Goal: Information Seeking & Learning: Learn about a topic

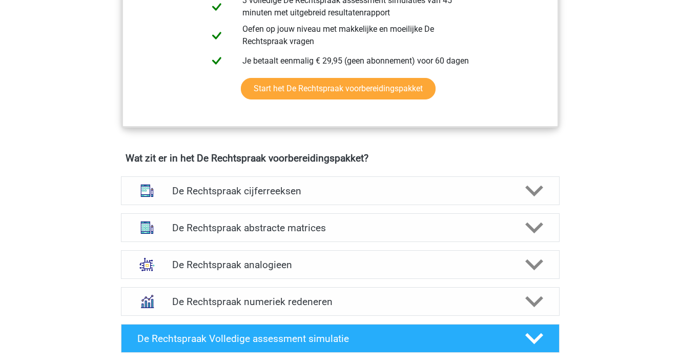
scroll to position [635, 0]
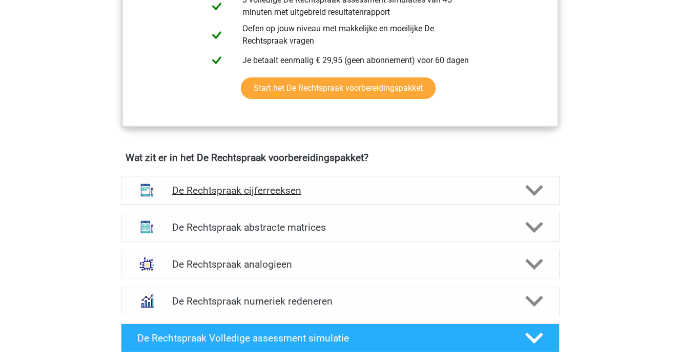
click at [204, 195] on h4 "De Rechtspraak cijferreeksen" at bounding box center [340, 191] width 336 height 12
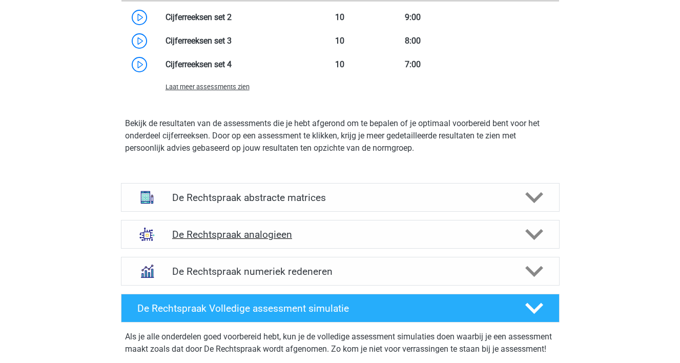
scroll to position [1247, 0]
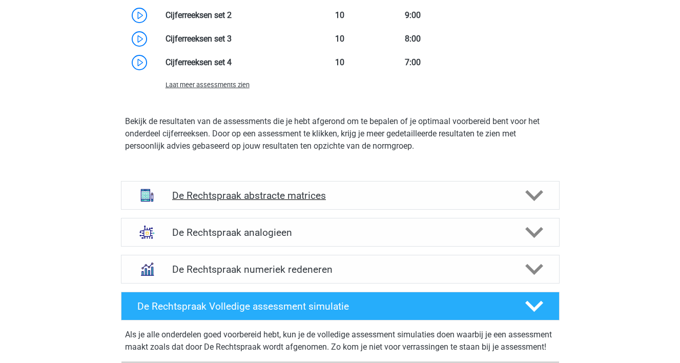
click at [246, 207] on div "De Rechtspraak abstracte matrices" at bounding box center [340, 195] width 439 height 29
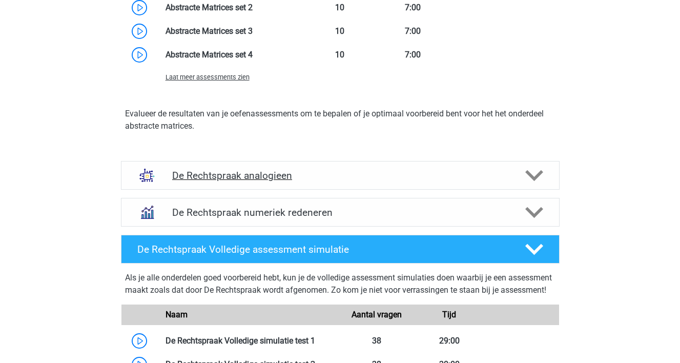
scroll to position [1853, 0]
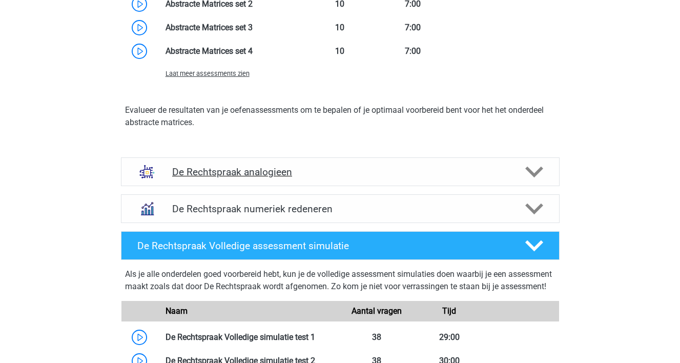
click at [252, 179] on div "De Rechtspraak analogieen" at bounding box center [340, 171] width 439 height 29
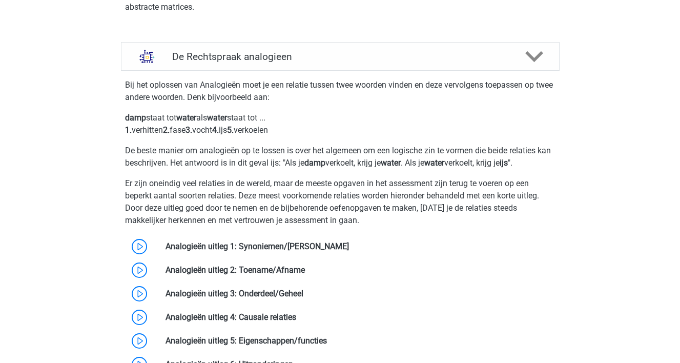
scroll to position [1970, 0]
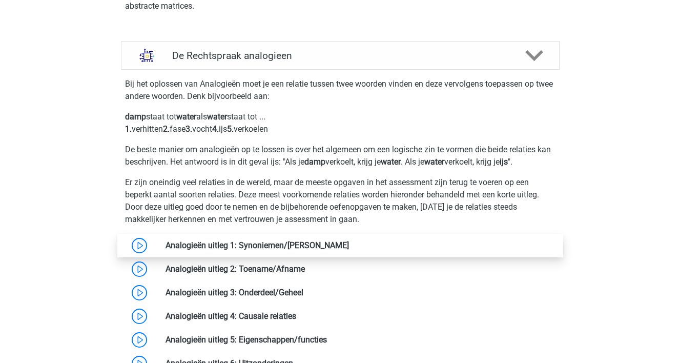
click at [349, 245] on link at bounding box center [349, 245] width 0 height 10
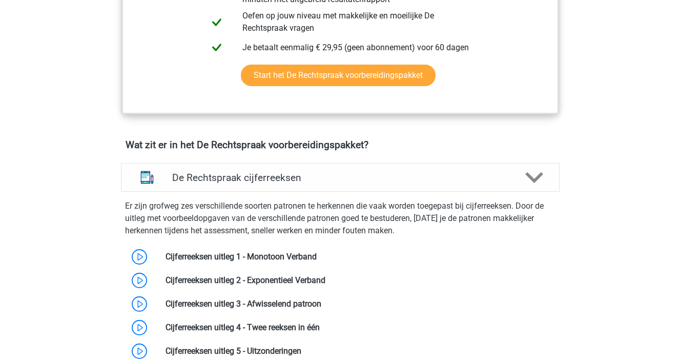
scroll to position [645, 0]
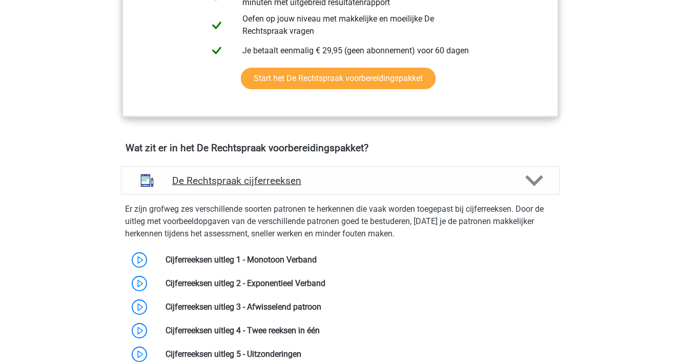
click at [217, 179] on h4 "De Rechtspraak cijferreeksen" at bounding box center [340, 181] width 336 height 12
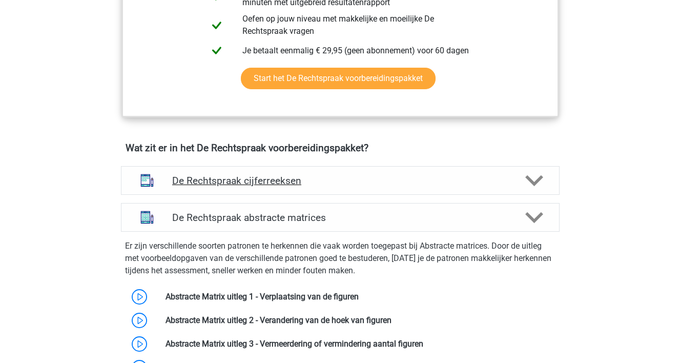
click at [217, 179] on h4 "De Rechtspraak cijferreeksen" at bounding box center [340, 181] width 336 height 12
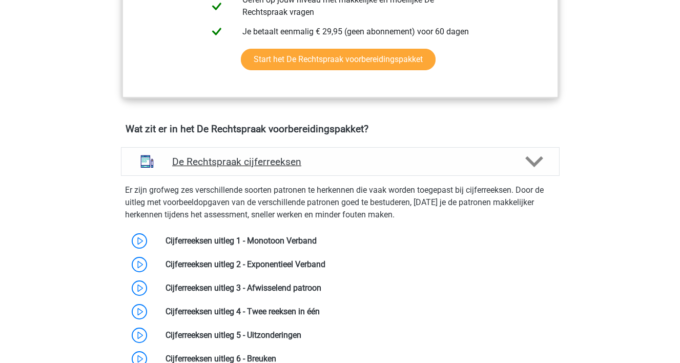
scroll to position [666, 0]
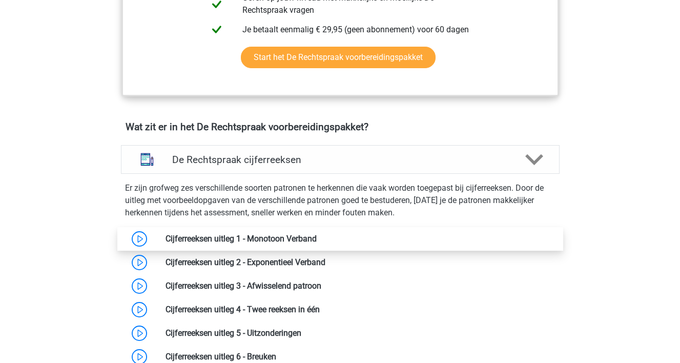
click at [317, 234] on link at bounding box center [317, 239] width 0 height 10
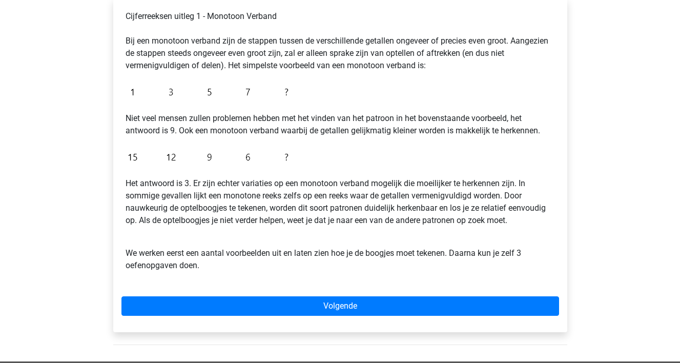
scroll to position [180, 0]
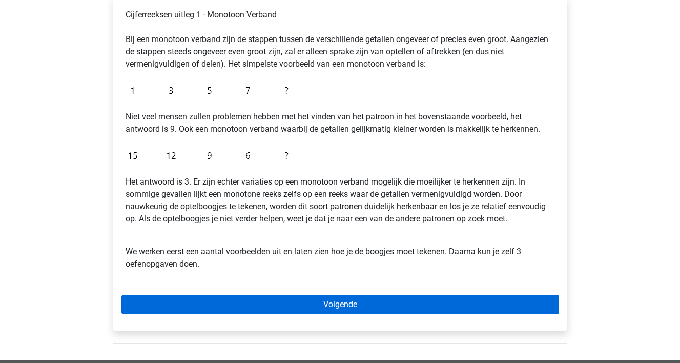
click at [195, 296] on link "Volgende" at bounding box center [340, 304] width 438 height 19
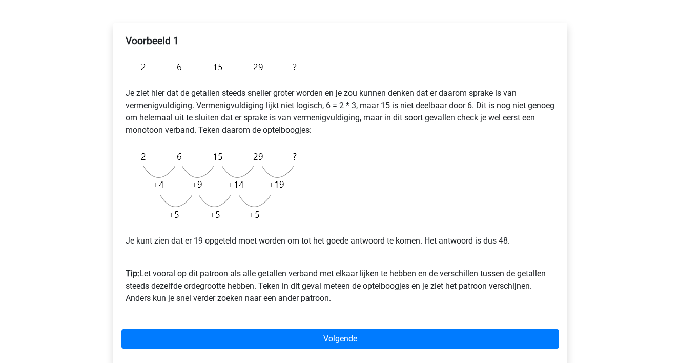
scroll to position [165, 0]
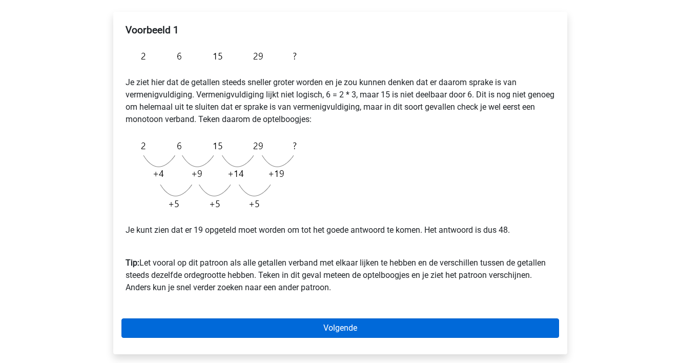
click at [209, 324] on link "Volgende" at bounding box center [340, 327] width 438 height 19
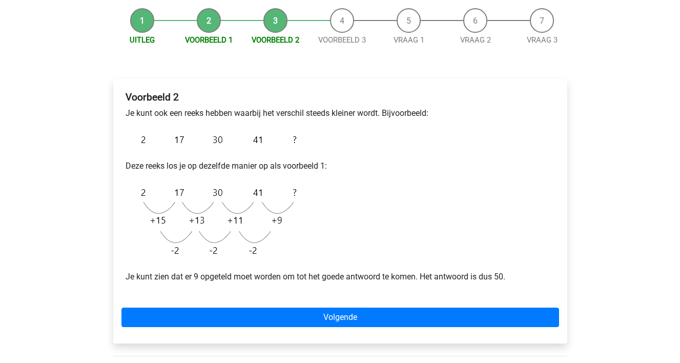
scroll to position [98, 0]
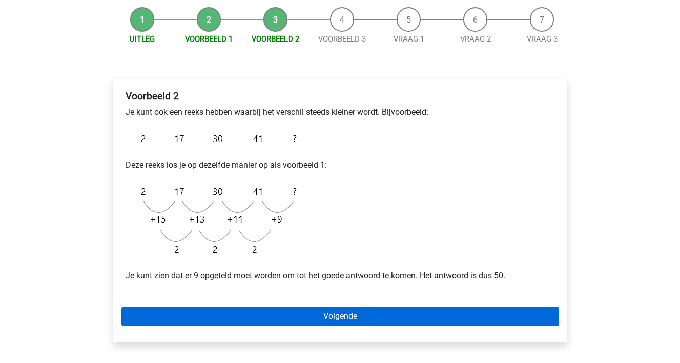
click at [210, 319] on link "Volgende" at bounding box center [340, 316] width 438 height 19
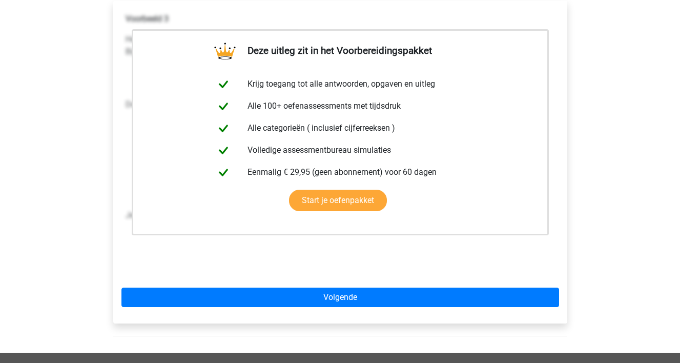
scroll to position [182, 0]
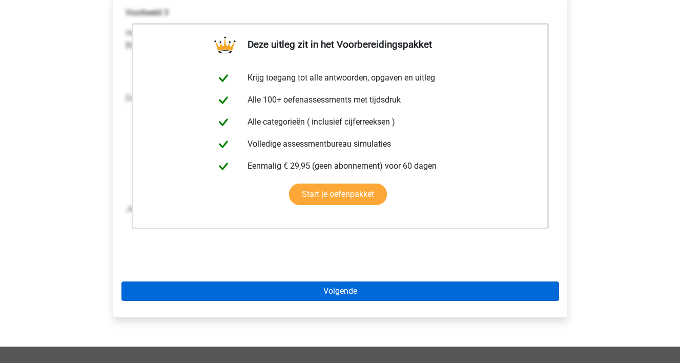
click at [218, 298] on link "Volgende" at bounding box center [340, 290] width 438 height 19
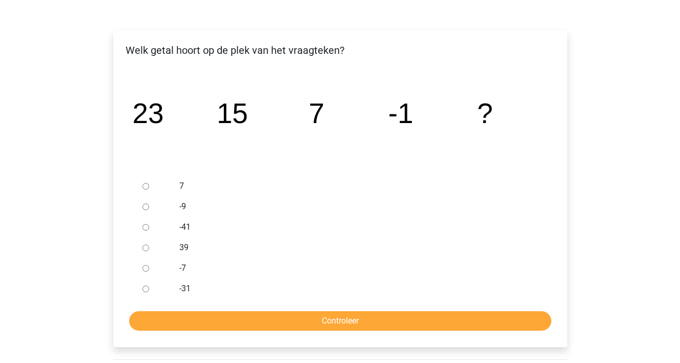
scroll to position [147, 0]
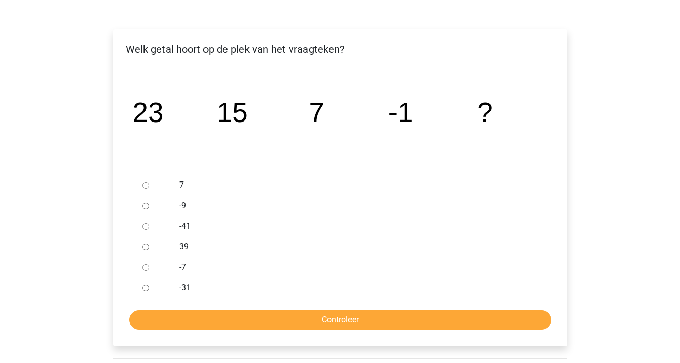
click at [148, 207] on input "-9" at bounding box center [146, 205] width 7 height 7
radio input "true"
click at [246, 318] on input "Controleer" at bounding box center [340, 319] width 422 height 19
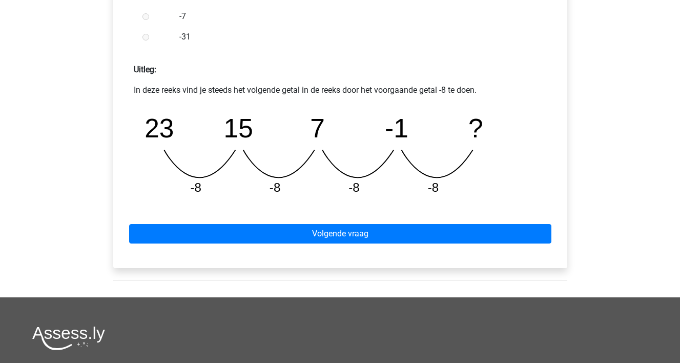
scroll to position [415, 0]
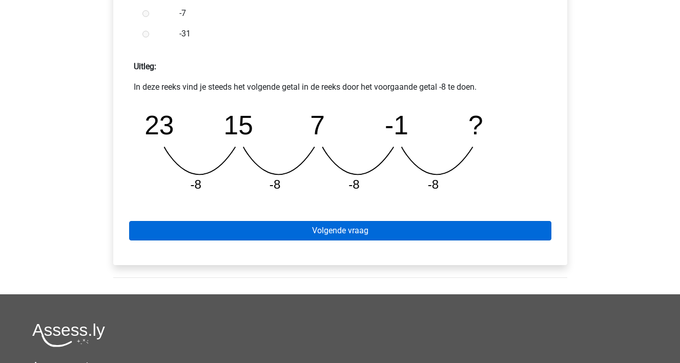
click at [285, 236] on link "Volgende vraag" at bounding box center [340, 230] width 422 height 19
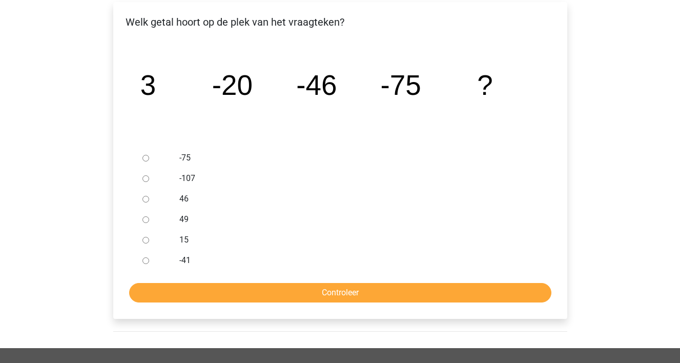
scroll to position [175, 0]
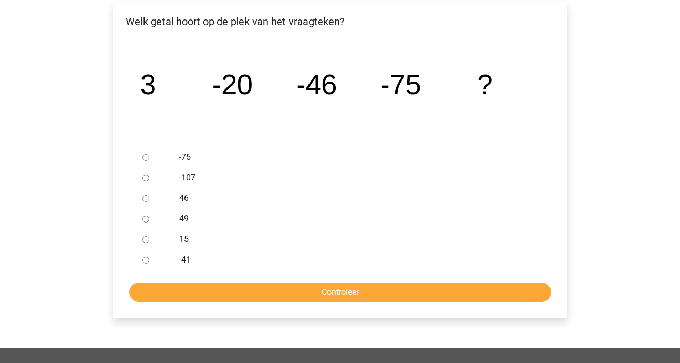
click at [144, 179] on input "-107" at bounding box center [146, 178] width 7 height 7
radio input "true"
click at [194, 292] on input "Controleer" at bounding box center [340, 291] width 422 height 19
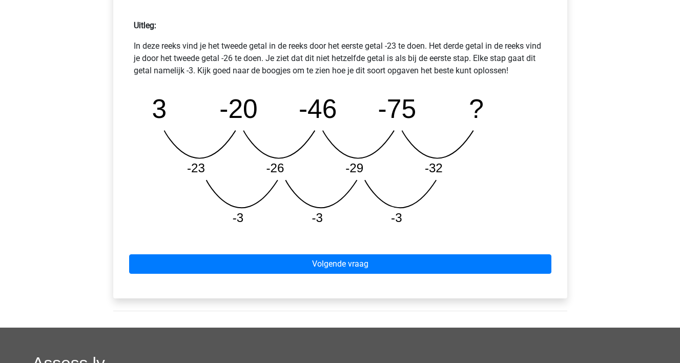
scroll to position [459, 0]
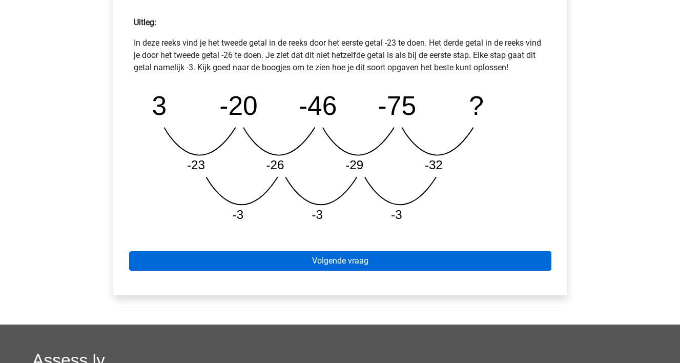
click at [216, 265] on link "Volgende vraag" at bounding box center [340, 260] width 422 height 19
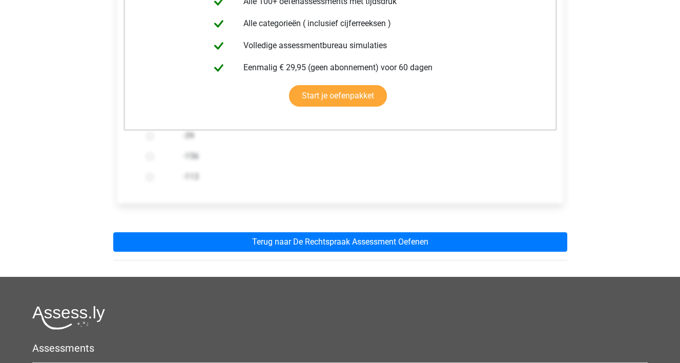
scroll to position [260, 0]
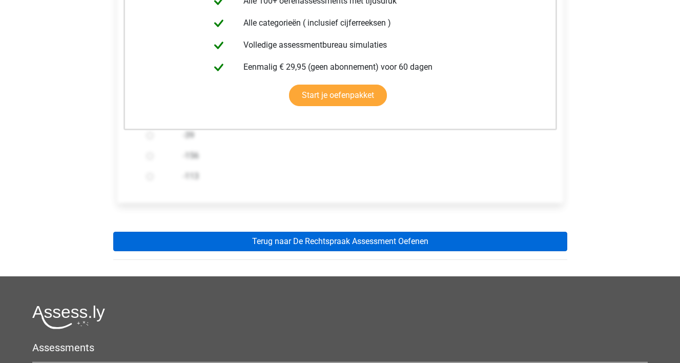
click at [231, 245] on link "Terug naar De Rechtspraak Assessment Oefenen" at bounding box center [340, 241] width 454 height 19
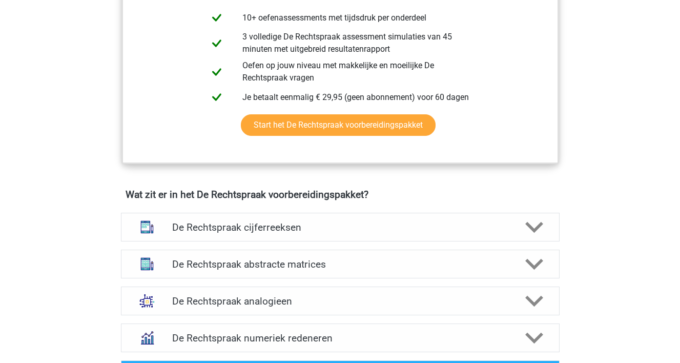
scroll to position [603, 0]
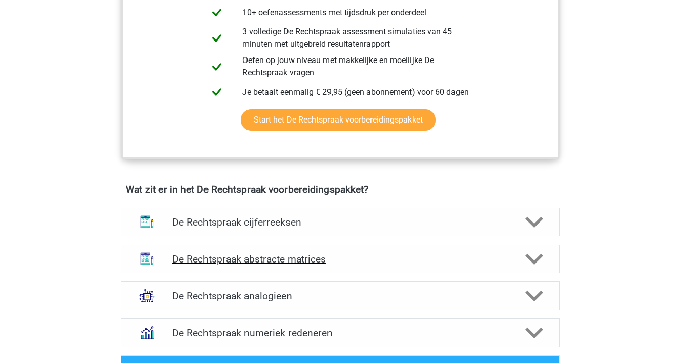
click at [230, 256] on h4 "De Rechtspraak abstracte matrices" at bounding box center [340, 259] width 336 height 12
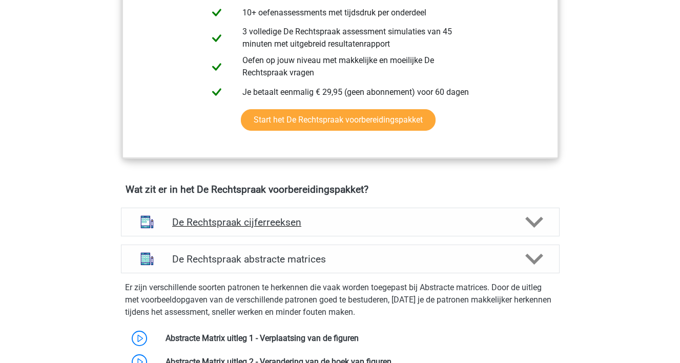
click at [517, 227] on div at bounding box center [533, 222] width 35 height 18
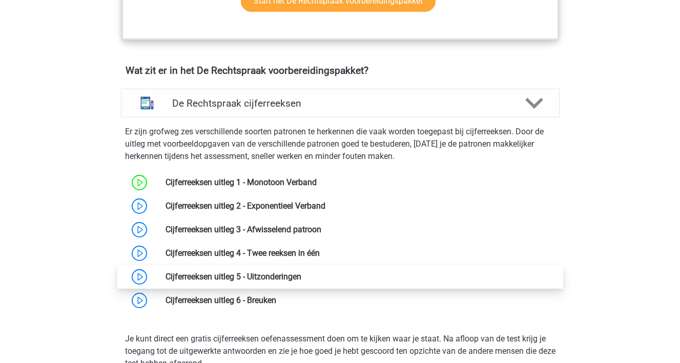
scroll to position [723, 0]
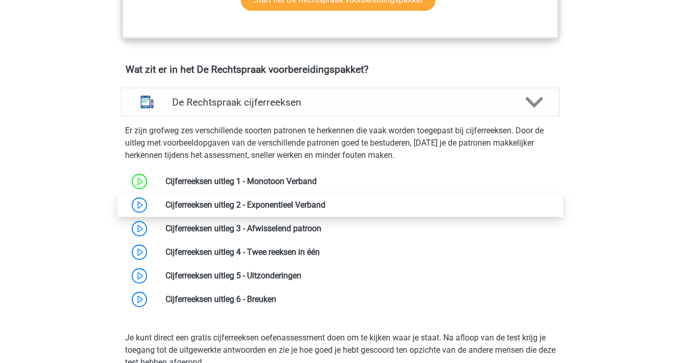
click at [326, 207] on link at bounding box center [326, 205] width 0 height 10
